Goal: Transaction & Acquisition: Purchase product/service

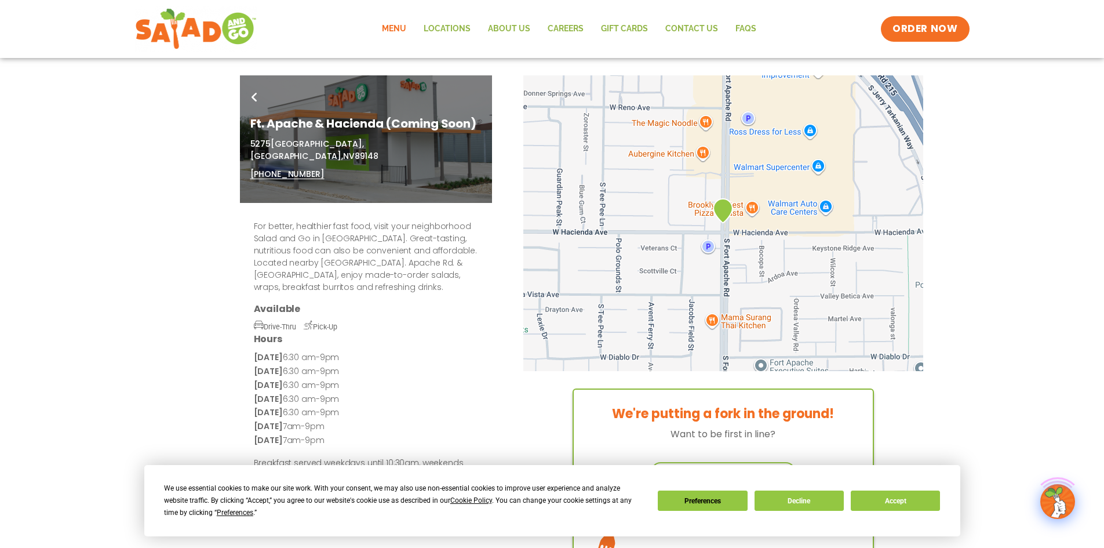
click at [399, 28] on link "Menu" at bounding box center [394, 29] width 42 height 27
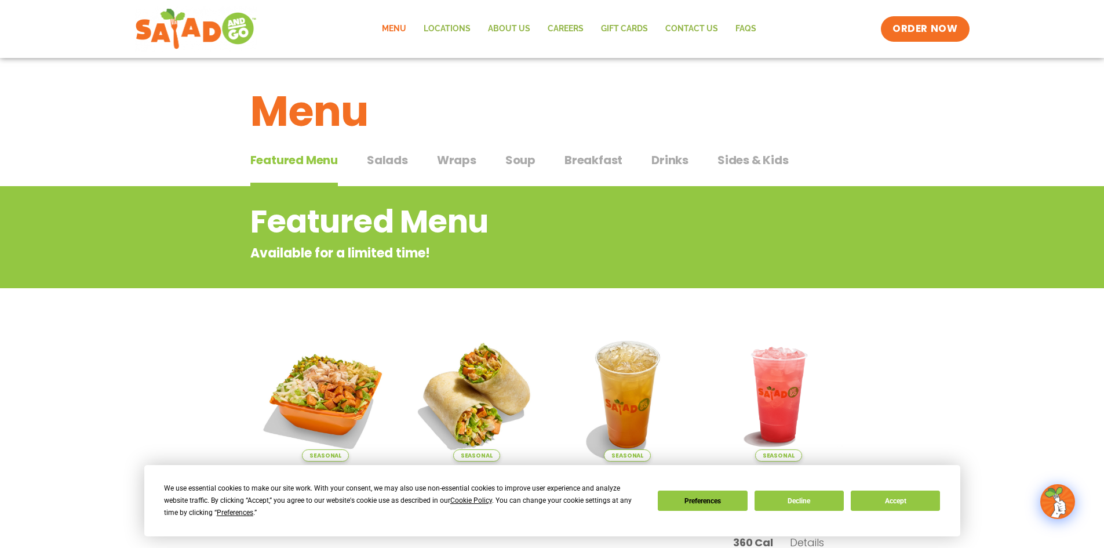
click at [382, 159] on span "Salads" at bounding box center [387, 159] width 41 height 17
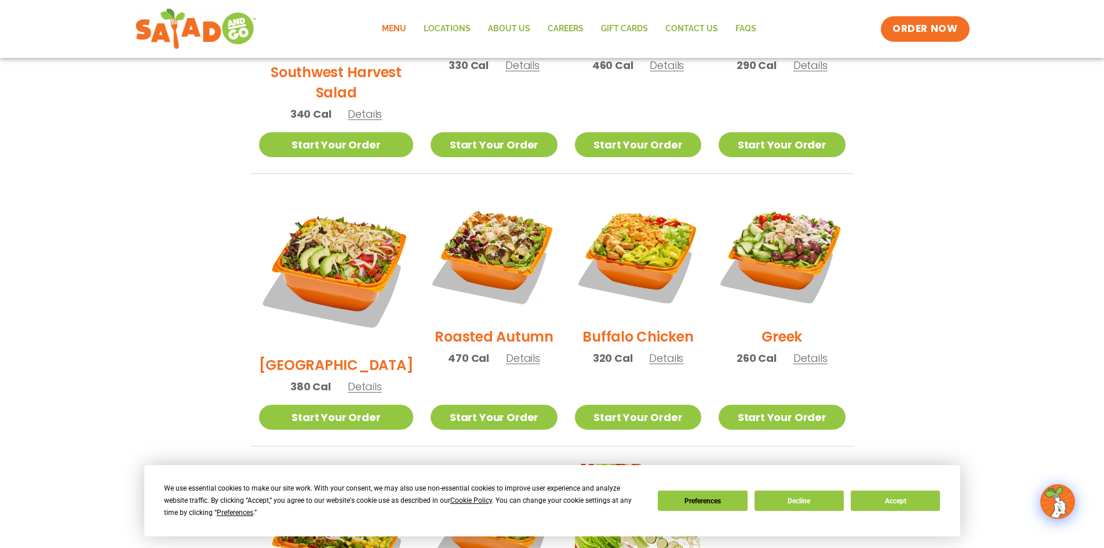
scroll to position [521, 0]
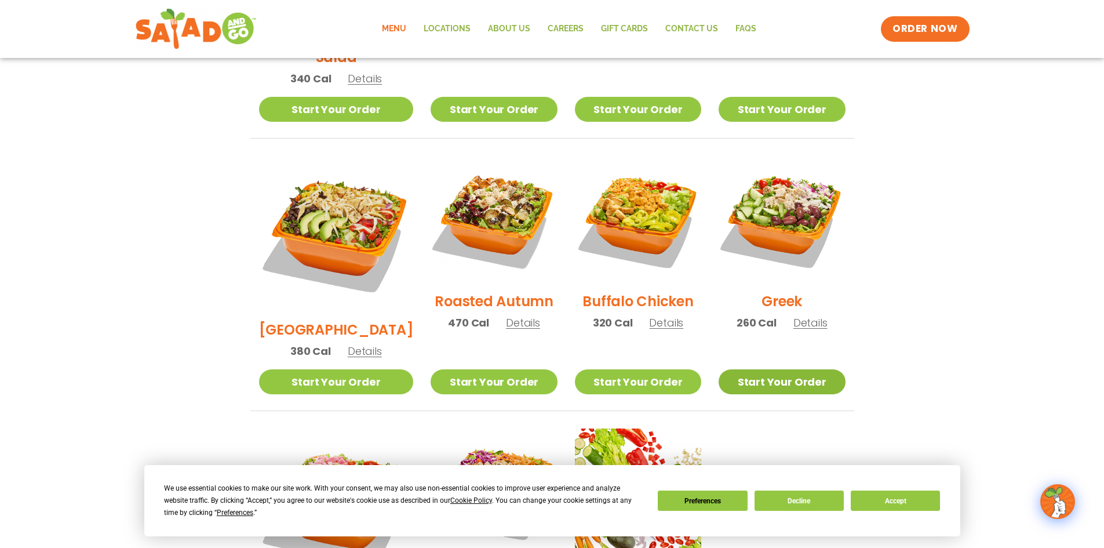
click at [779, 369] on link "Start Your Order" at bounding box center [781, 381] width 126 height 25
